Goal: Communication & Community: Answer question/provide support

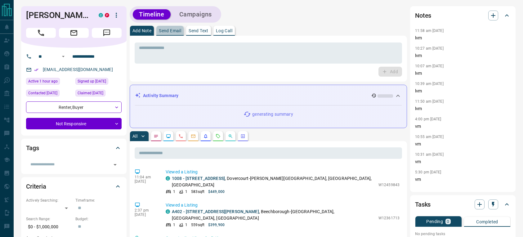
click at [169, 29] on p "Send Email" at bounding box center [170, 31] width 22 height 4
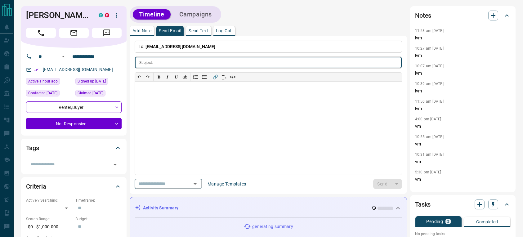
click at [199, 182] on icon "Open" at bounding box center [194, 183] width 7 height 7
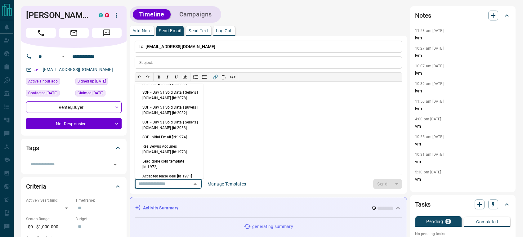
scroll to position [211, 0]
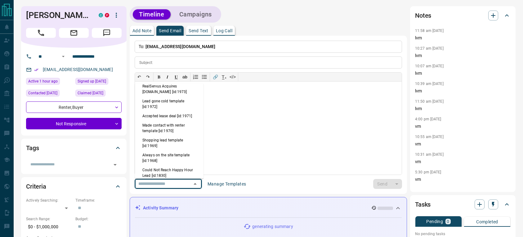
drag, startPoint x: 161, startPoint y: 160, endPoint x: 183, endPoint y: 162, distance: 22.7
click at [161, 160] on li "Always on the site template [id:1968]" at bounding box center [169, 157] width 69 height 15
type input "**********"
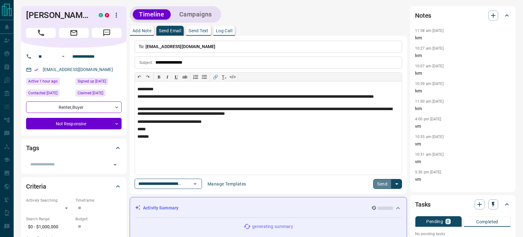
click at [385, 186] on button "Send" at bounding box center [382, 184] width 18 height 10
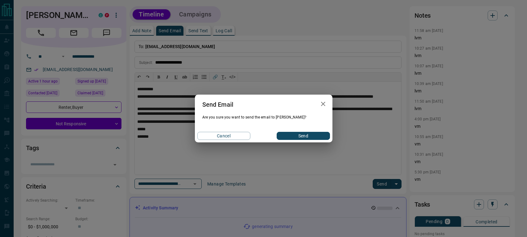
drag, startPoint x: 301, startPoint y: 136, endPoint x: 364, endPoint y: 145, distance: 63.3
click at [302, 136] on button "Send" at bounding box center [303, 136] width 53 height 8
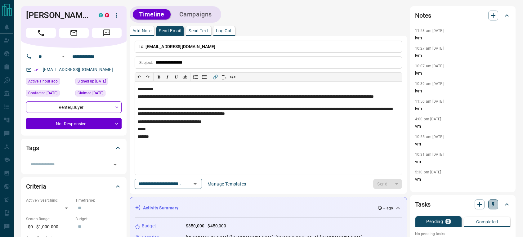
click at [490, 206] on icon "button" at bounding box center [493, 204] width 6 height 6
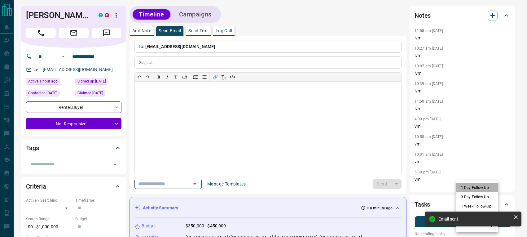
click at [465, 188] on li "1 Day Follow-Up" at bounding box center [477, 187] width 42 height 9
